Goal: Obtain resource: Obtain resource

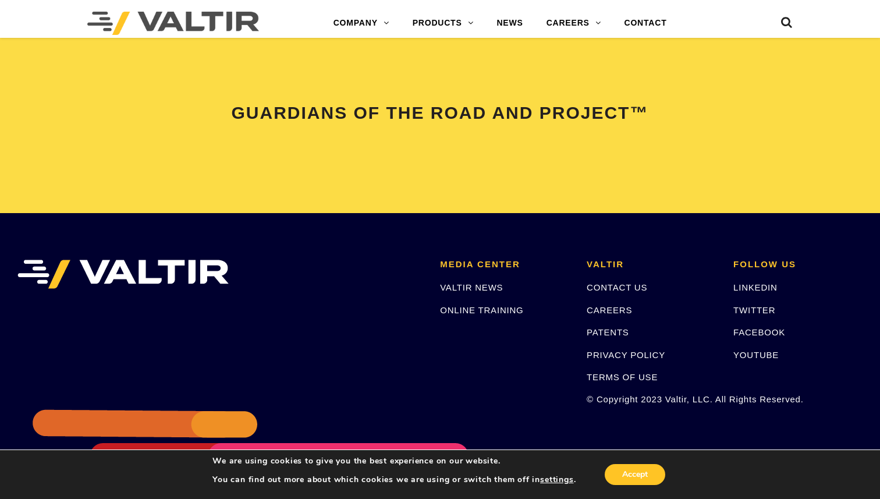
scroll to position [2473, 0]
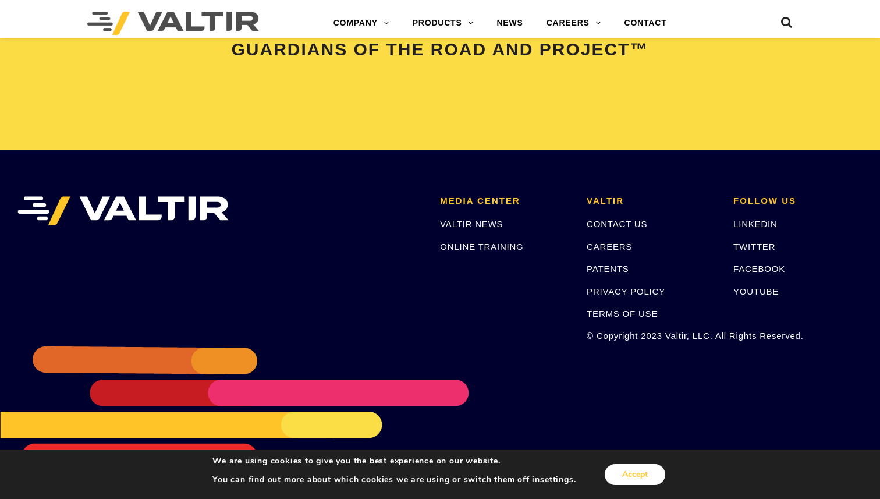
click at [660, 472] on button "Accept" at bounding box center [635, 474] width 61 height 21
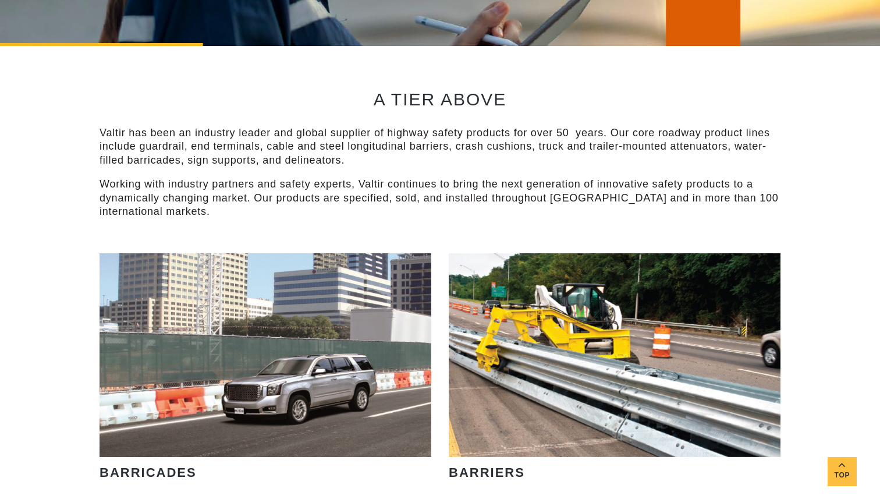
scroll to position [0, 0]
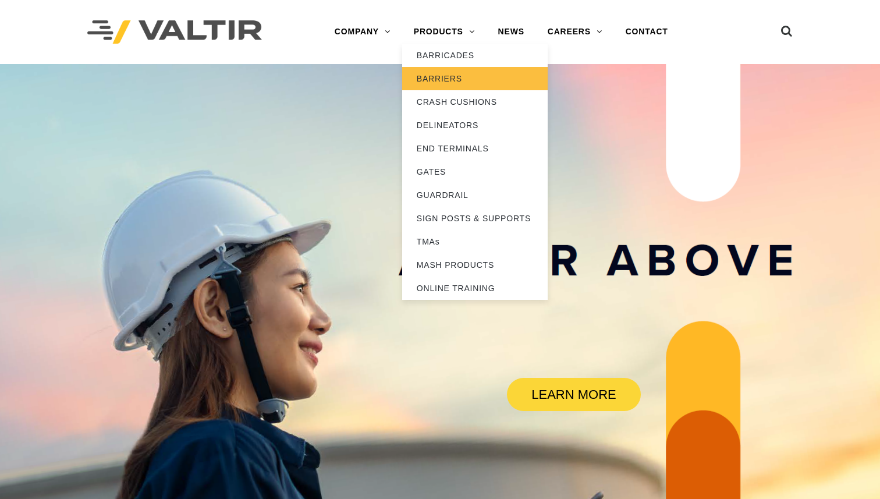
click at [439, 71] on link "BARRIERS" at bounding box center [475, 78] width 146 height 23
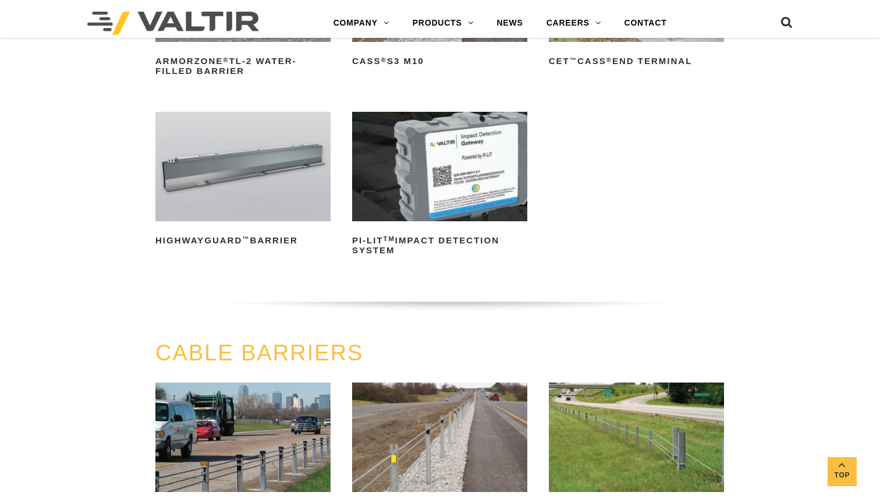
scroll to position [280, 0]
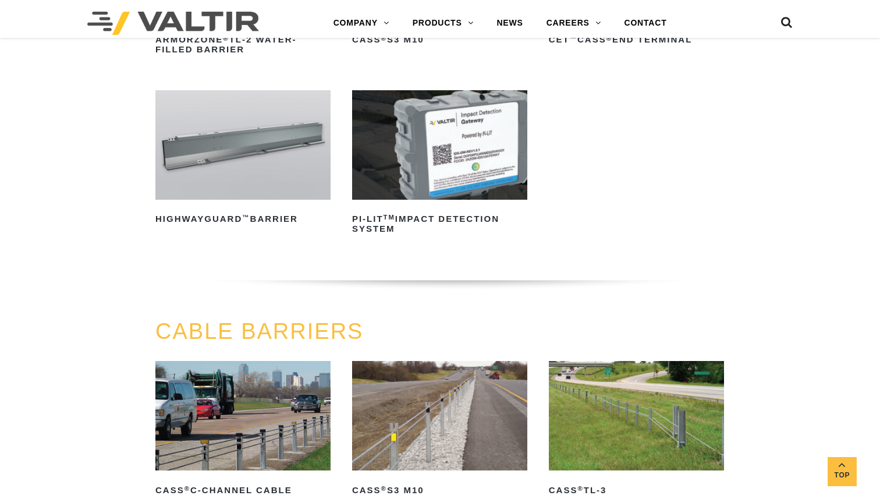
click at [448, 150] on img at bounding box center [439, 144] width 175 height 109
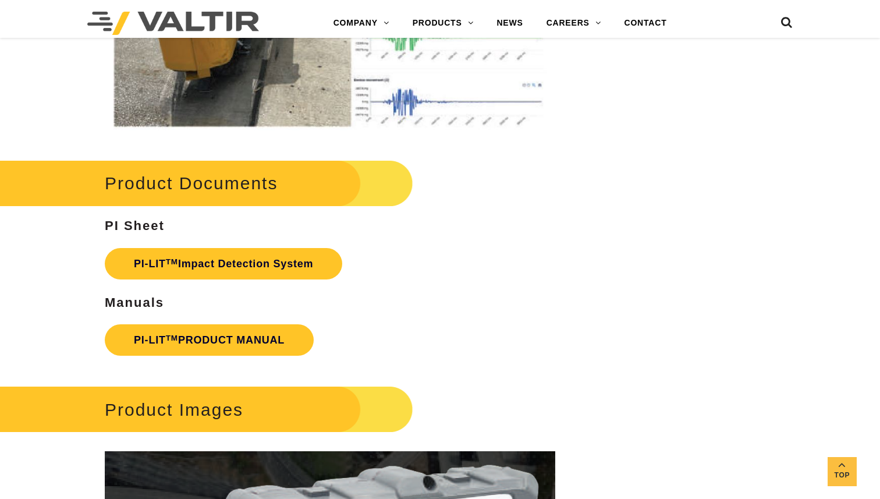
scroll to position [1914, 0]
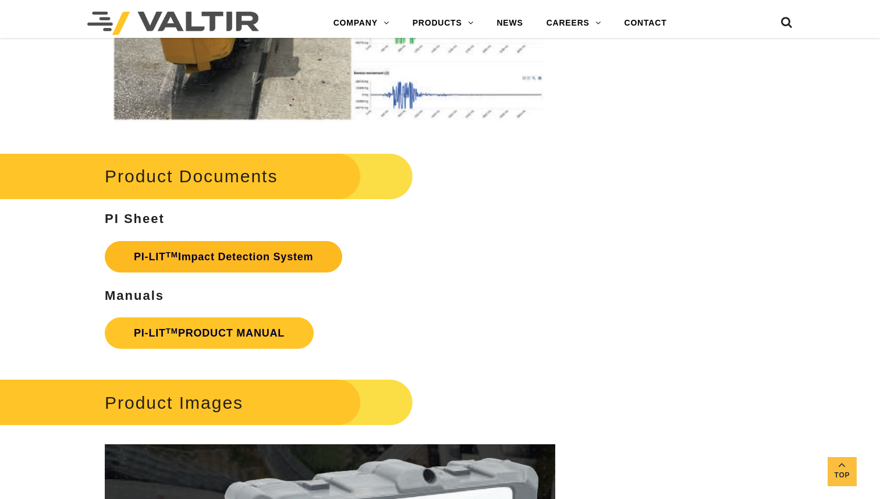
click at [263, 263] on link "PI-LIT TM Impact Detection System" at bounding box center [224, 256] width 238 height 31
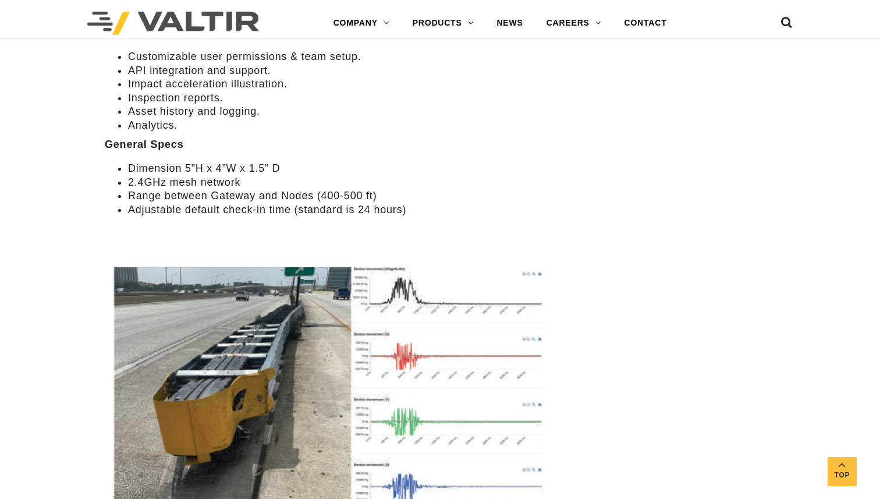
scroll to position [1518, 0]
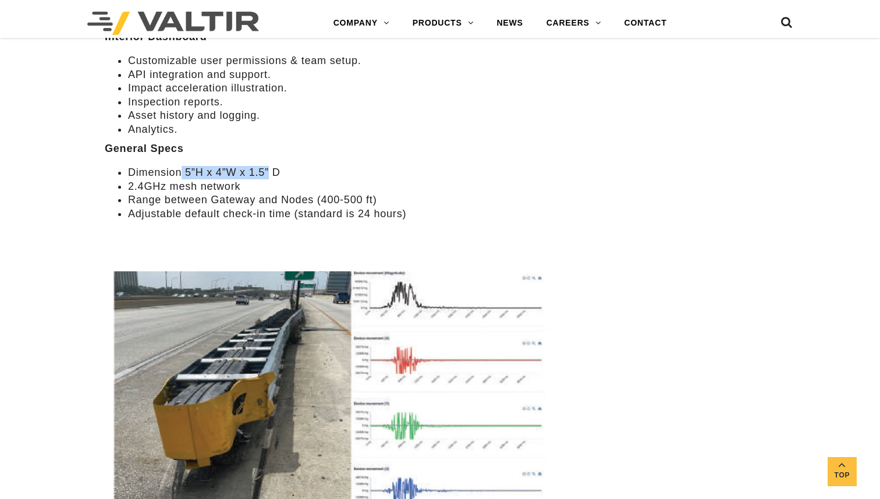
drag, startPoint x: 269, startPoint y: 169, endPoint x: 181, endPoint y: 168, distance: 88.5
click at [181, 168] on li "Dimension 5”H x 4”W x 1.5” D" at bounding box center [341, 172] width 427 height 13
copy li "5”H x 4”W x 1.5”"
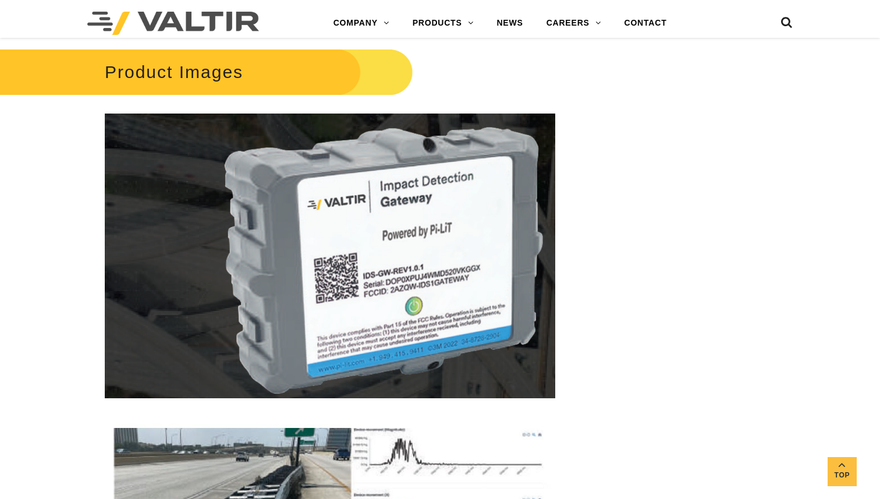
scroll to position [2163, 0]
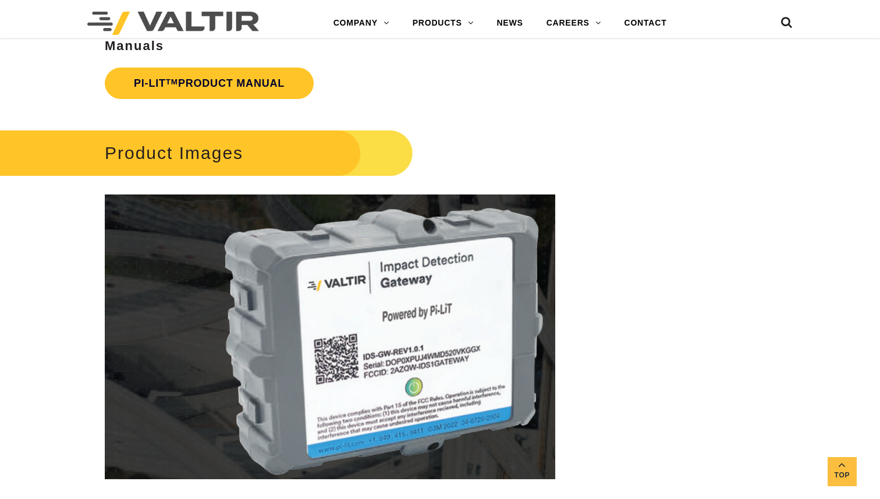
click at [437, 362] on img at bounding box center [330, 336] width 451 height 285
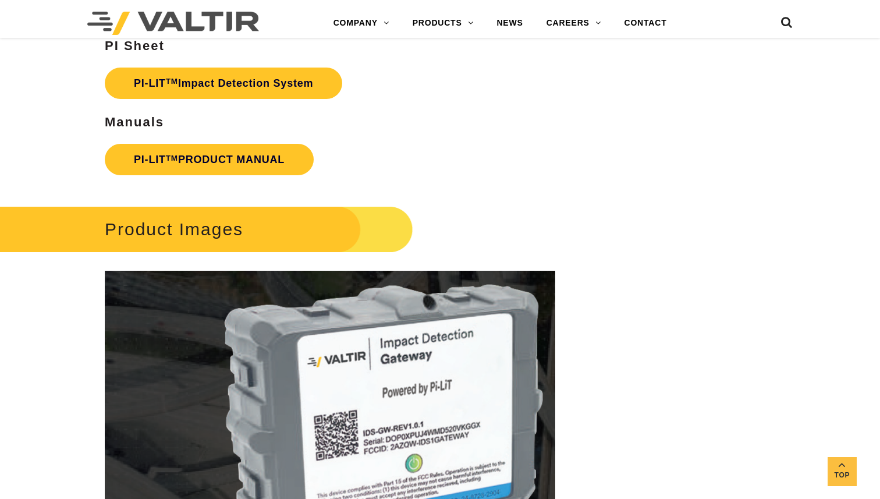
scroll to position [2085, 0]
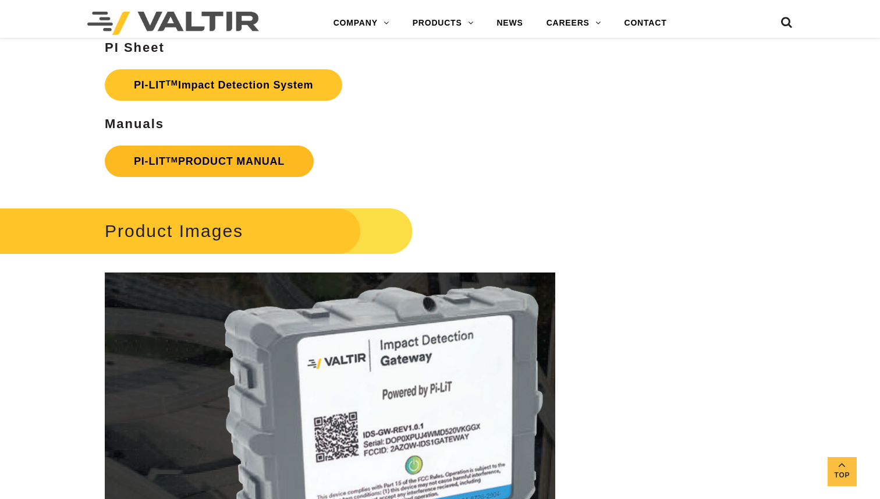
click at [235, 157] on link "PI-LIT TM PRODUCT MANUAL" at bounding box center [209, 161] width 209 height 31
